Goal: Task Accomplishment & Management: Manage account settings

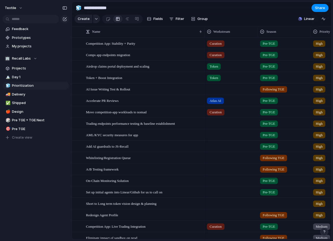
scroll to position [171, 0]
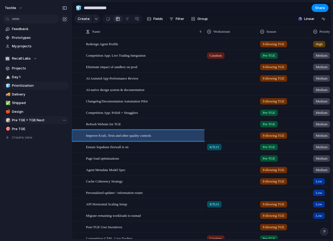
click at [18, 118] on span "Pre TGE + TGE Next" at bounding box center [39, 119] width 55 height 5
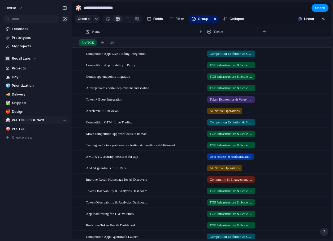
type input "**********"
click at [109, 19] on div at bounding box center [108, 19] width 5 height 9
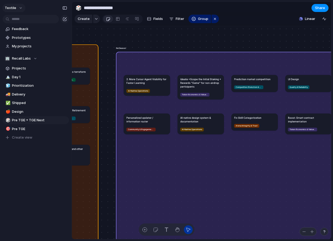
click at [19, 6] on button "Textile" at bounding box center [13, 8] width 23 height 8
click at [23, 21] on span "Settings" at bounding box center [19, 19] width 15 height 5
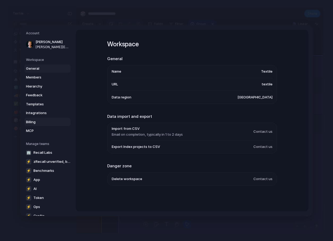
click at [37, 119] on span "Billing" at bounding box center [43, 121] width 34 height 5
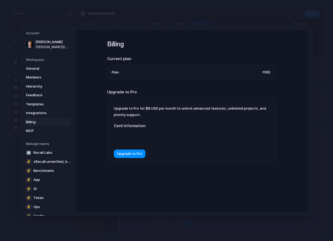
click at [260, 70] on li "Plan Free" at bounding box center [192, 72] width 161 height 14
click at [144, 134] on div at bounding box center [167, 137] width 106 height 14
click at [144, 144] on div at bounding box center [167, 137] width 106 height 14
click at [126, 153] on span "Upgrade to Pro" at bounding box center [129, 153] width 25 height 5
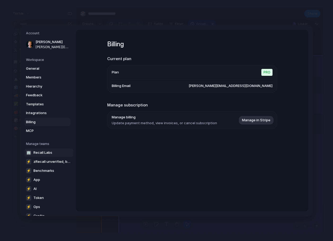
click at [45, 151] on span "Recall Labs" at bounding box center [42, 151] width 19 height 5
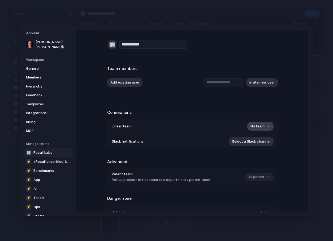
click at [267, 126] on button "No team" at bounding box center [260, 126] width 26 height 8
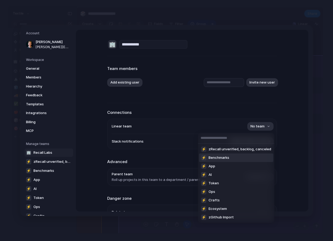
click at [277, 129] on div "⚡ zRecall unverified, backlog, canceled ⚡ Benchmarks ⚡ App ⚡ AI ⚡ Token ⚡ Ops ⚡…" at bounding box center [166, 120] width 333 height 241
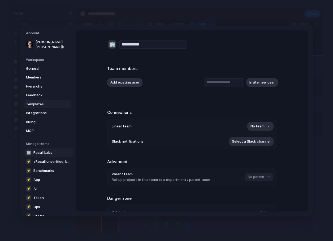
click at [38, 102] on span "Templates" at bounding box center [43, 103] width 34 height 5
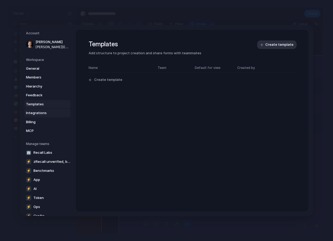
click at [39, 113] on span "Integrations" at bounding box center [43, 112] width 34 height 5
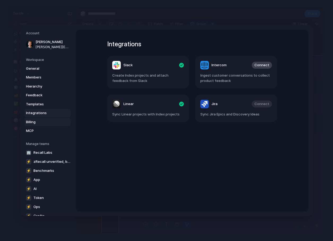
click at [37, 122] on span "Billing" at bounding box center [43, 121] width 34 height 5
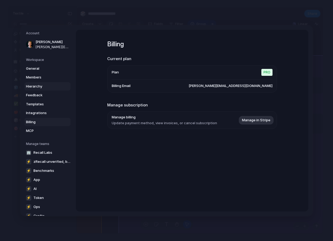
click at [43, 90] on link "Hierarchy" at bounding box center [47, 86] width 46 height 8
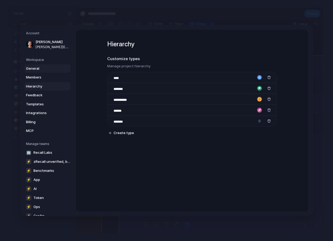
click at [45, 65] on link "General" at bounding box center [47, 68] width 46 height 8
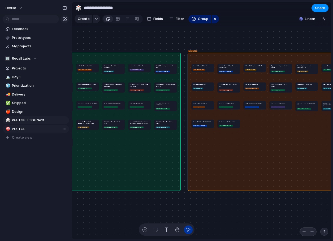
click at [29, 129] on span "Pre TGE" at bounding box center [39, 128] width 55 height 5
type input "*******"
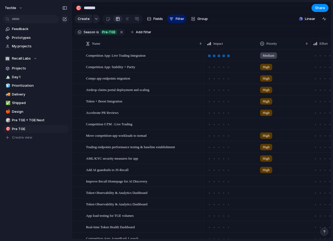
click at [229, 55] on div at bounding box center [228, 55] width 3 height 3
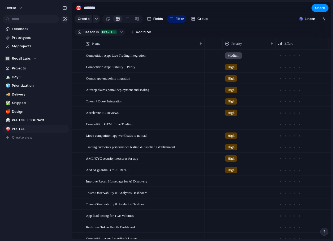
click at [230, 55] on span "Medium" at bounding box center [234, 55] width 12 height 5
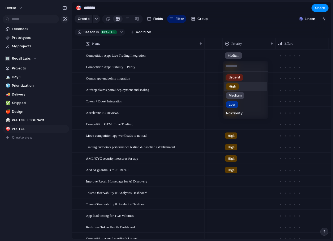
click at [234, 87] on span "High" at bounding box center [232, 86] width 7 height 5
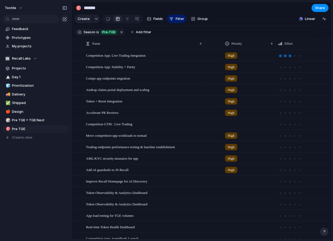
click at [290, 55] on div at bounding box center [290, 55] width 3 height 3
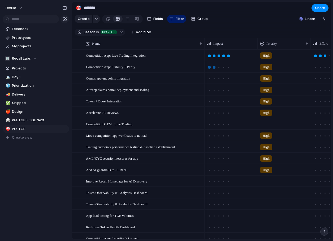
click at [216, 67] on div at bounding box center [214, 67] width 5 height 5
click at [215, 79] on div at bounding box center [214, 78] width 3 height 3
click at [202, 20] on span "Group" at bounding box center [203, 18] width 10 height 5
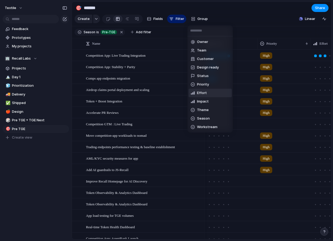
scroll to position [8, 0]
click at [204, 102] on span "Theme" at bounding box center [203, 101] width 12 height 5
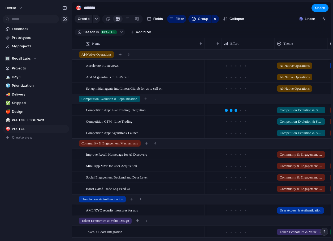
scroll to position [0, 152]
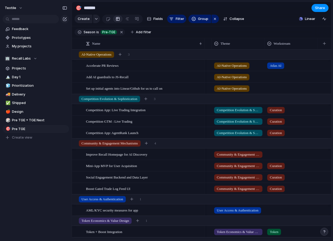
click at [271, 76] on div at bounding box center [291, 75] width 53 height 9
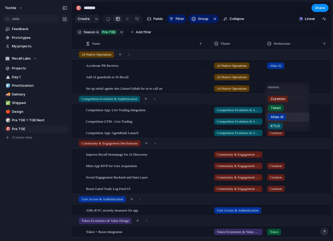
click at [278, 115] on span "Atlas AI" at bounding box center [277, 116] width 13 height 5
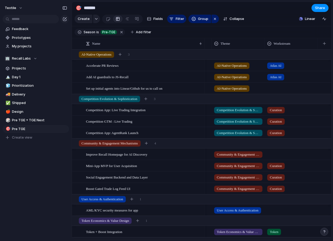
click at [278, 89] on div at bounding box center [291, 87] width 53 height 9
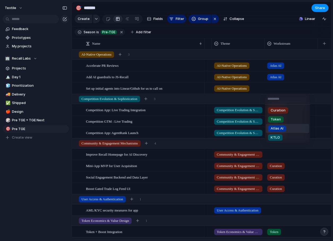
click at [285, 130] on div "Atlas AI" at bounding box center [277, 128] width 18 height 6
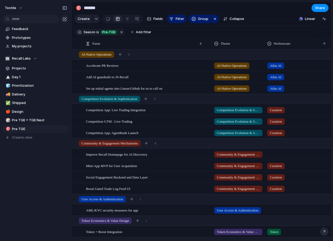
scroll to position [9, 0]
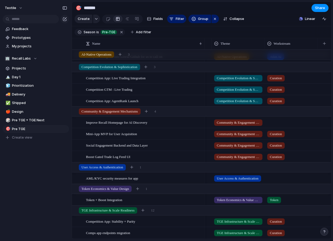
click at [277, 125] on div at bounding box center [291, 121] width 53 height 9
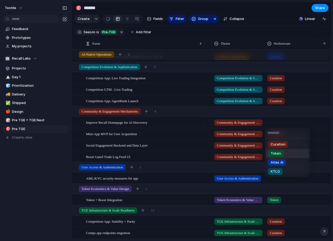
click at [282, 153] on div "Token" at bounding box center [276, 153] width 16 height 6
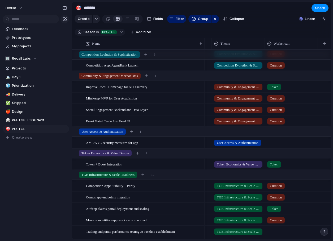
click at [279, 143] on div at bounding box center [291, 141] width 53 height 9
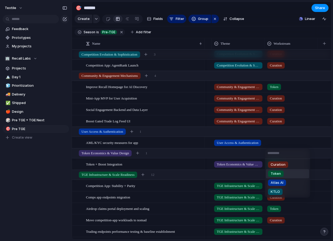
click at [279, 171] on span "Token" at bounding box center [276, 173] width 10 height 5
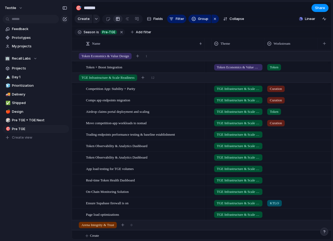
click at [278, 136] on div at bounding box center [291, 133] width 53 height 9
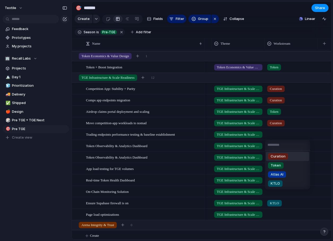
click at [278, 157] on span "Curation" at bounding box center [278, 155] width 15 height 5
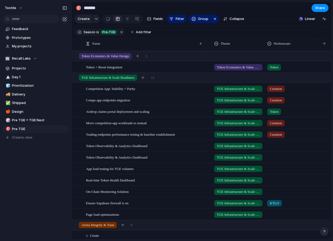
click at [274, 145] on div at bounding box center [291, 144] width 53 height 9
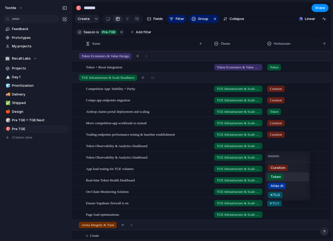
click at [278, 178] on span "Token" at bounding box center [276, 176] width 10 height 5
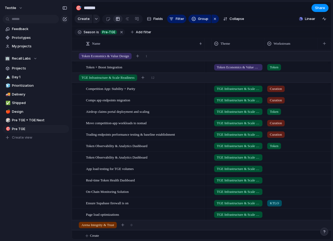
click at [276, 160] on div at bounding box center [291, 156] width 53 height 9
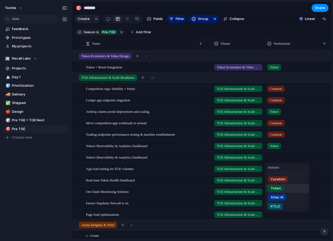
click at [278, 185] on div "Token" at bounding box center [276, 188] width 16 height 6
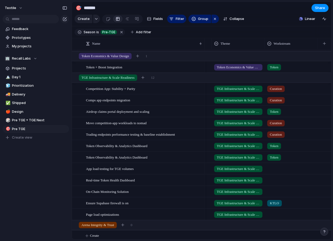
click at [275, 168] on div at bounding box center [291, 167] width 53 height 9
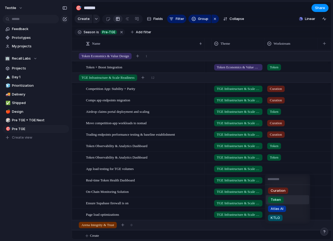
click at [279, 201] on span "Token" at bounding box center [276, 199] width 10 height 5
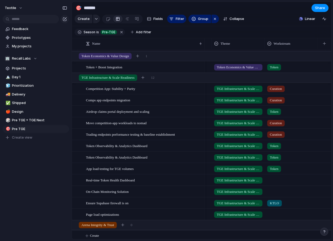
click at [273, 167] on span "Token" at bounding box center [274, 168] width 8 height 5
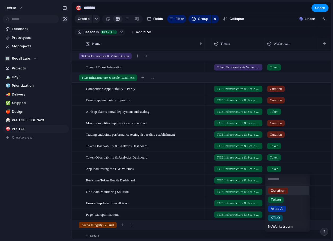
click at [276, 191] on span "Curation" at bounding box center [278, 190] width 15 height 5
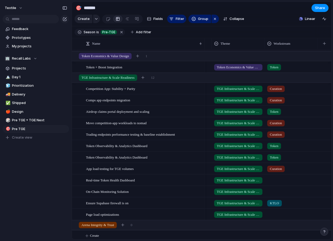
click at [273, 175] on div at bounding box center [291, 178] width 53 height 9
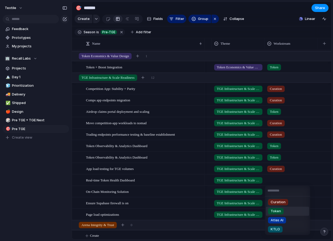
click at [279, 208] on span "Token" at bounding box center [276, 210] width 10 height 5
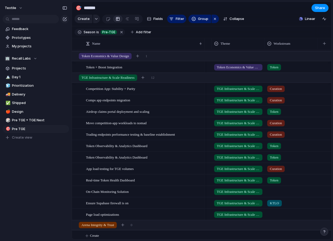
click at [275, 190] on div at bounding box center [291, 190] width 53 height 9
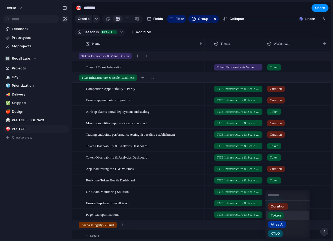
click at [281, 213] on div "Token" at bounding box center [276, 215] width 16 height 6
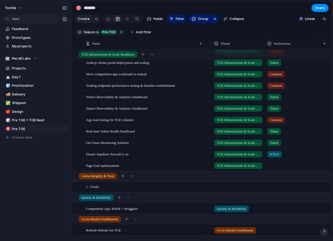
click at [275, 165] on div at bounding box center [291, 164] width 53 height 9
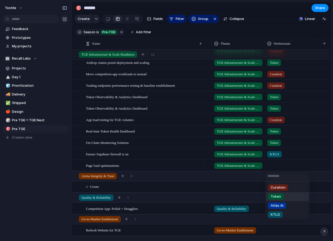
click at [278, 196] on span "Token" at bounding box center [276, 196] width 10 height 5
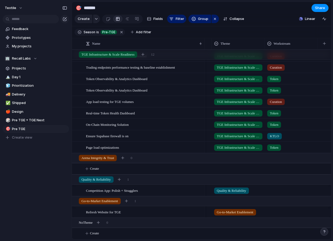
click at [284, 189] on div at bounding box center [291, 189] width 53 height 9
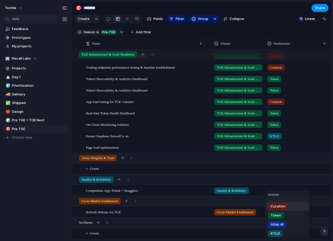
click at [283, 208] on span "Curation" at bounding box center [278, 205] width 15 height 5
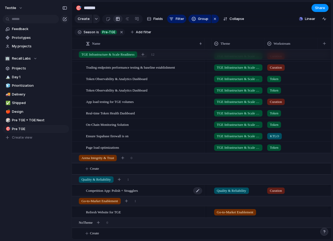
click at [138, 191] on span "Competition App: Polish + Stragglers" at bounding box center [112, 190] width 52 height 6
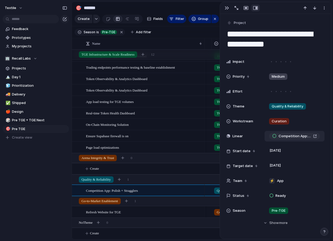
click at [314, 135] on div "Competition App: Polish + Stragglers" at bounding box center [294, 135] width 45 height 5
